Goal: Task Accomplishment & Management: Manage account settings

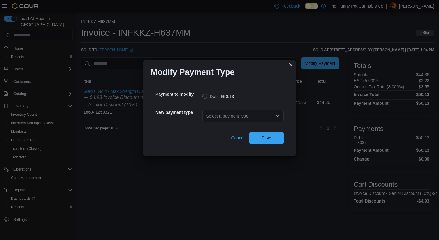
click at [236, 116] on div "Select a payment type" at bounding box center [243, 116] width 81 height 12
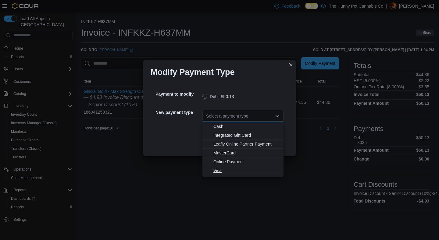
click at [221, 170] on span "Visa" at bounding box center [247, 171] width 67 height 6
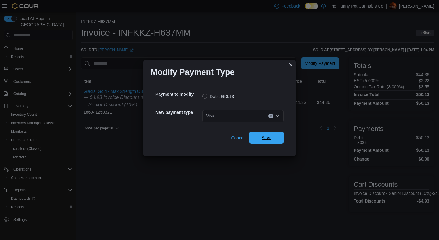
click at [265, 135] on span "Save" at bounding box center [267, 138] width 10 height 6
